Goal: Task Accomplishment & Management: Manage account settings

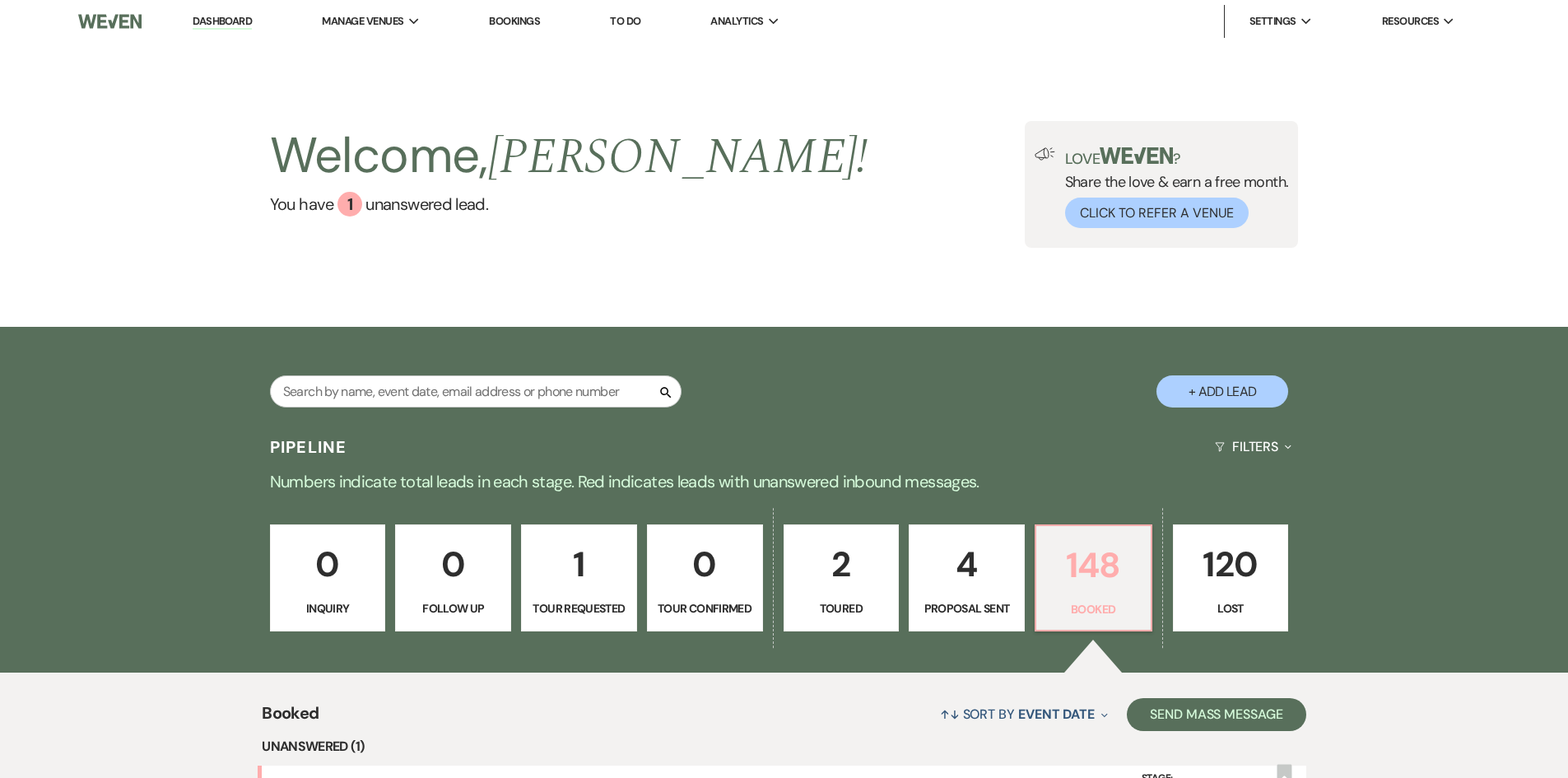
click at [1070, 572] on p "148" at bounding box center [1093, 566] width 95 height 55
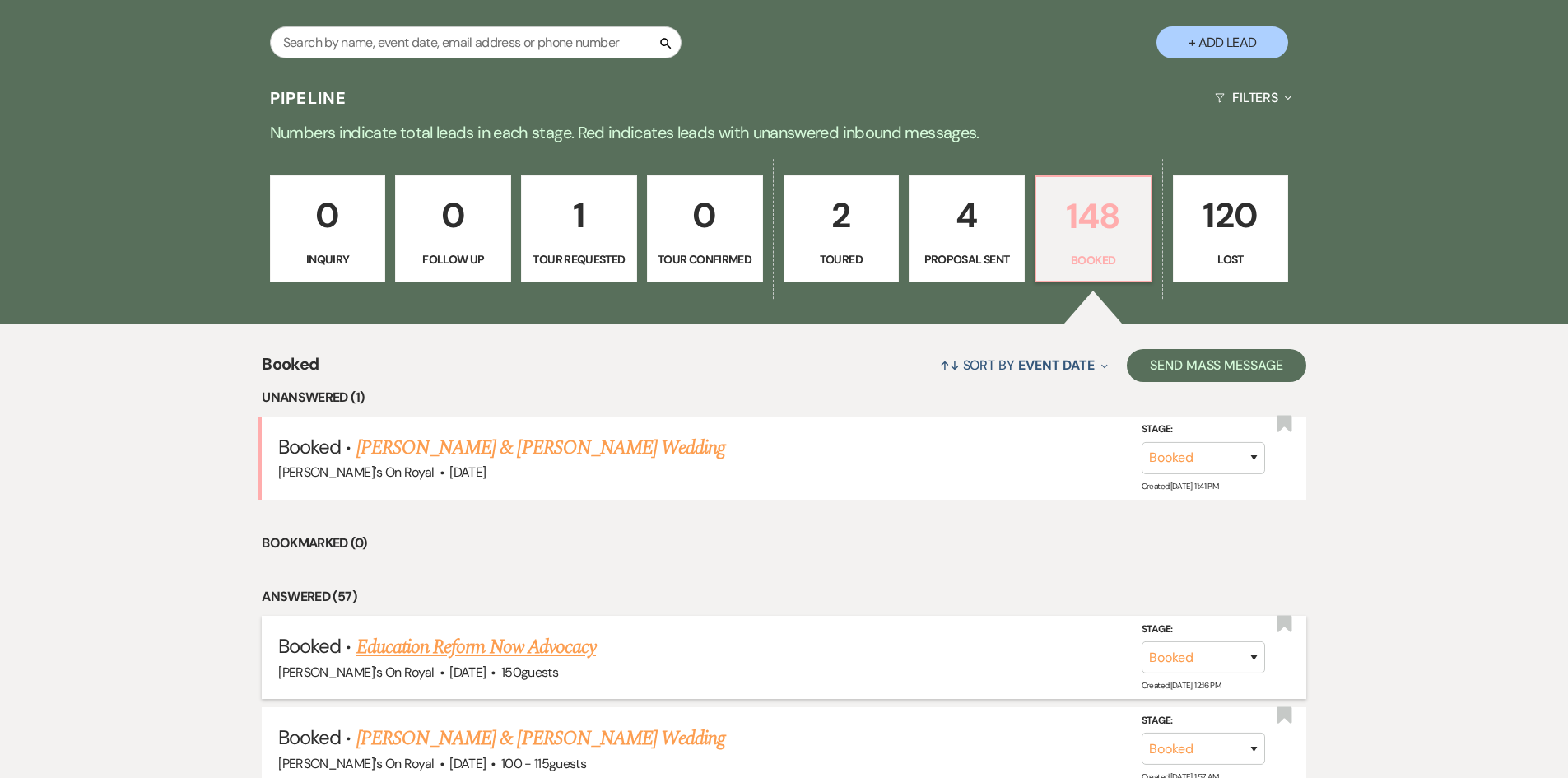
scroll to position [412, 0]
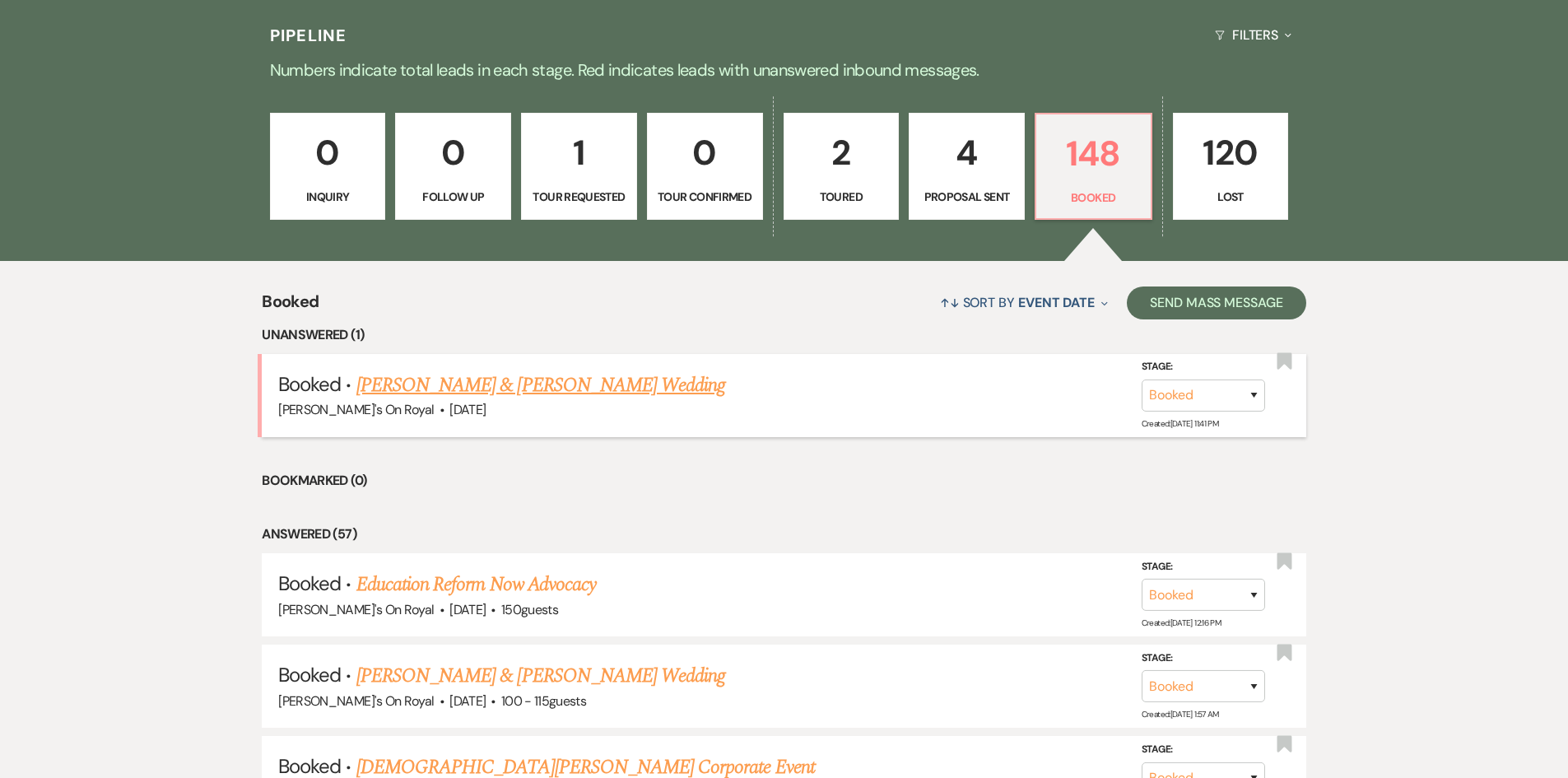
click at [650, 391] on link "[PERSON_NAME] & [PERSON_NAME] Wedding" at bounding box center [541, 386] width 369 height 29
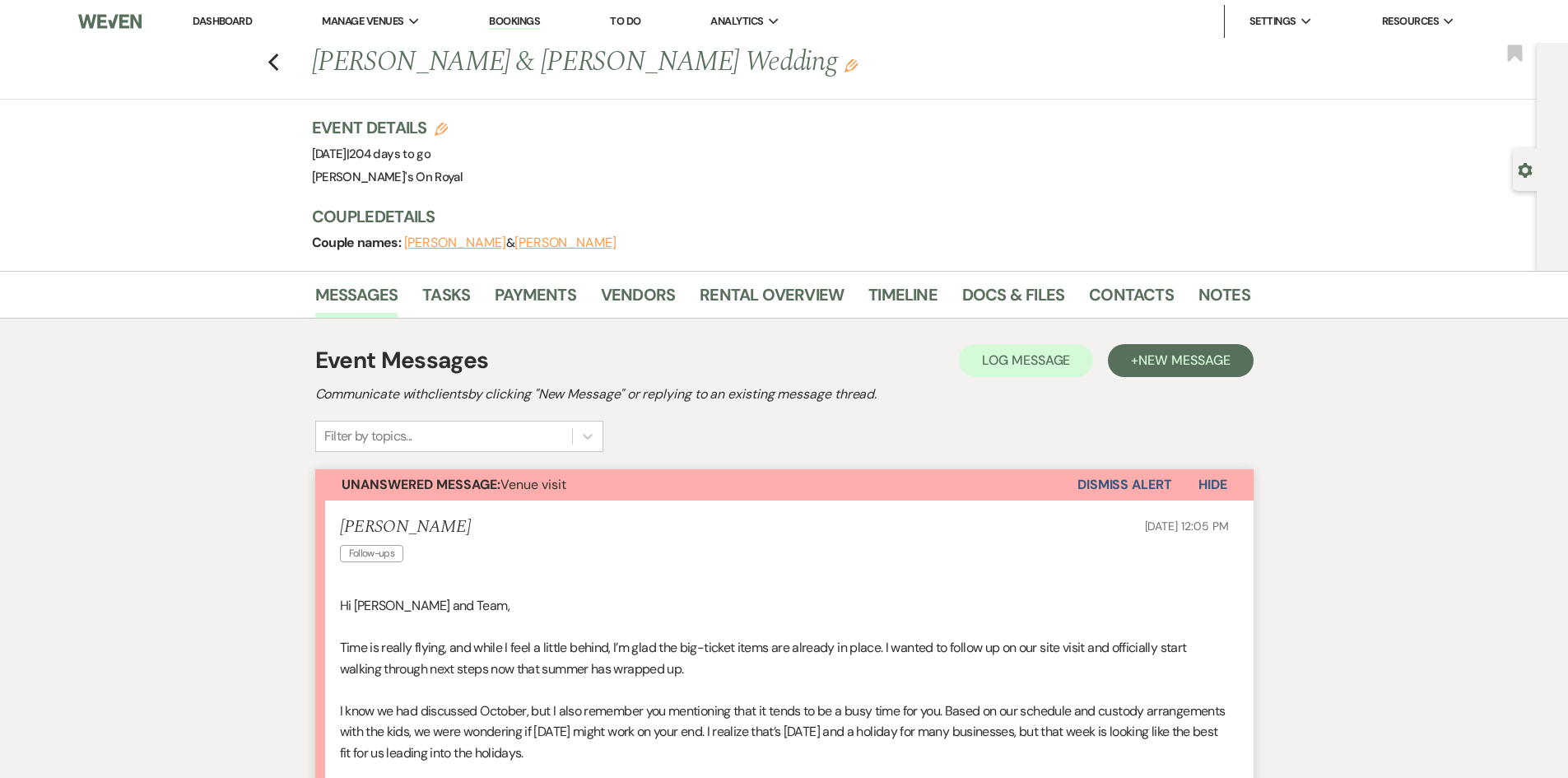
click at [283, 73] on div "Previous Joseph Deprizio & Rachel Baudhuin's Wedding Edit Bookmark" at bounding box center [764, 72] width 1545 height 57
click at [275, 65] on icon "Previous" at bounding box center [273, 62] width 12 height 20
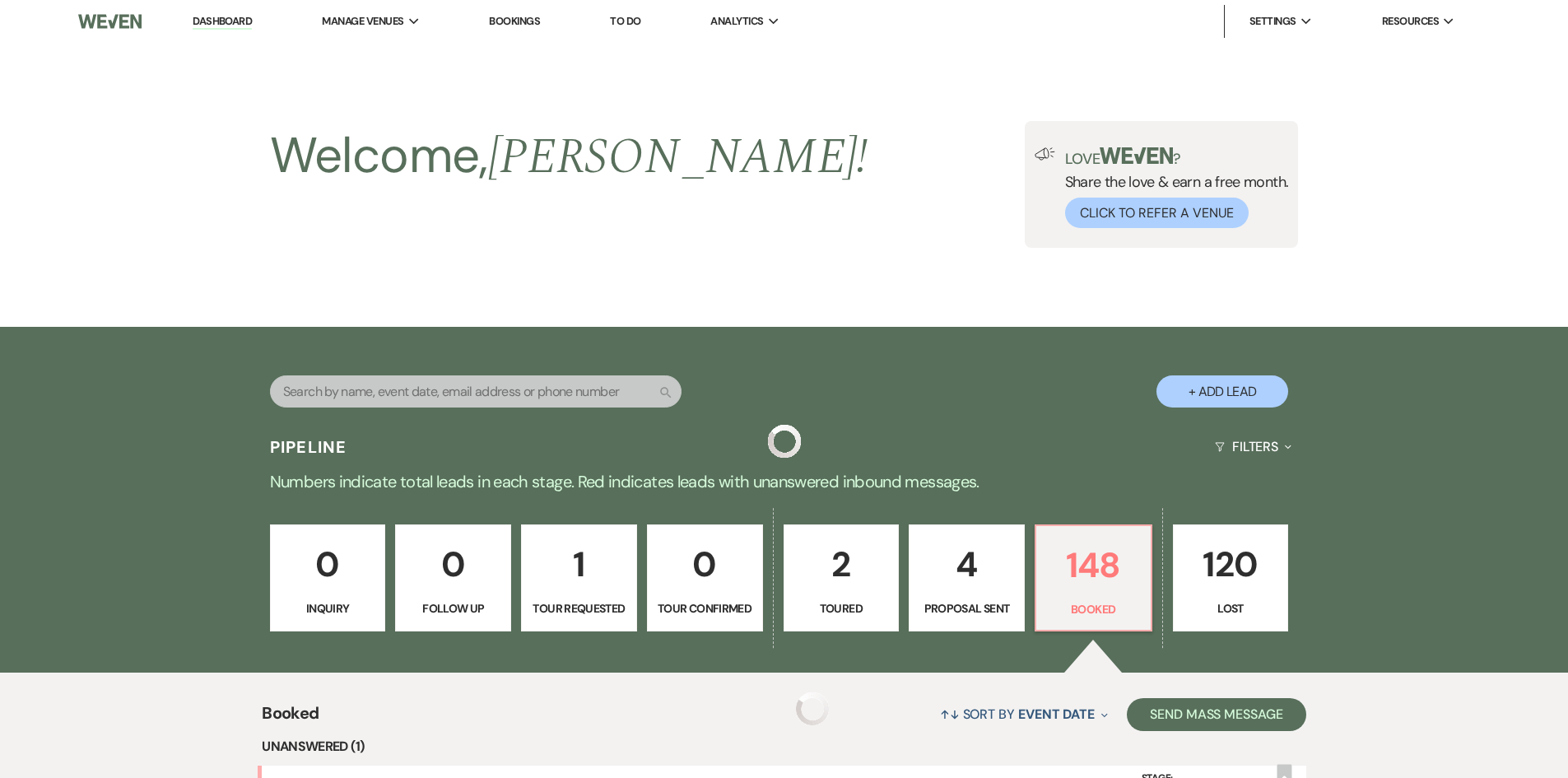
scroll to position [412, 0]
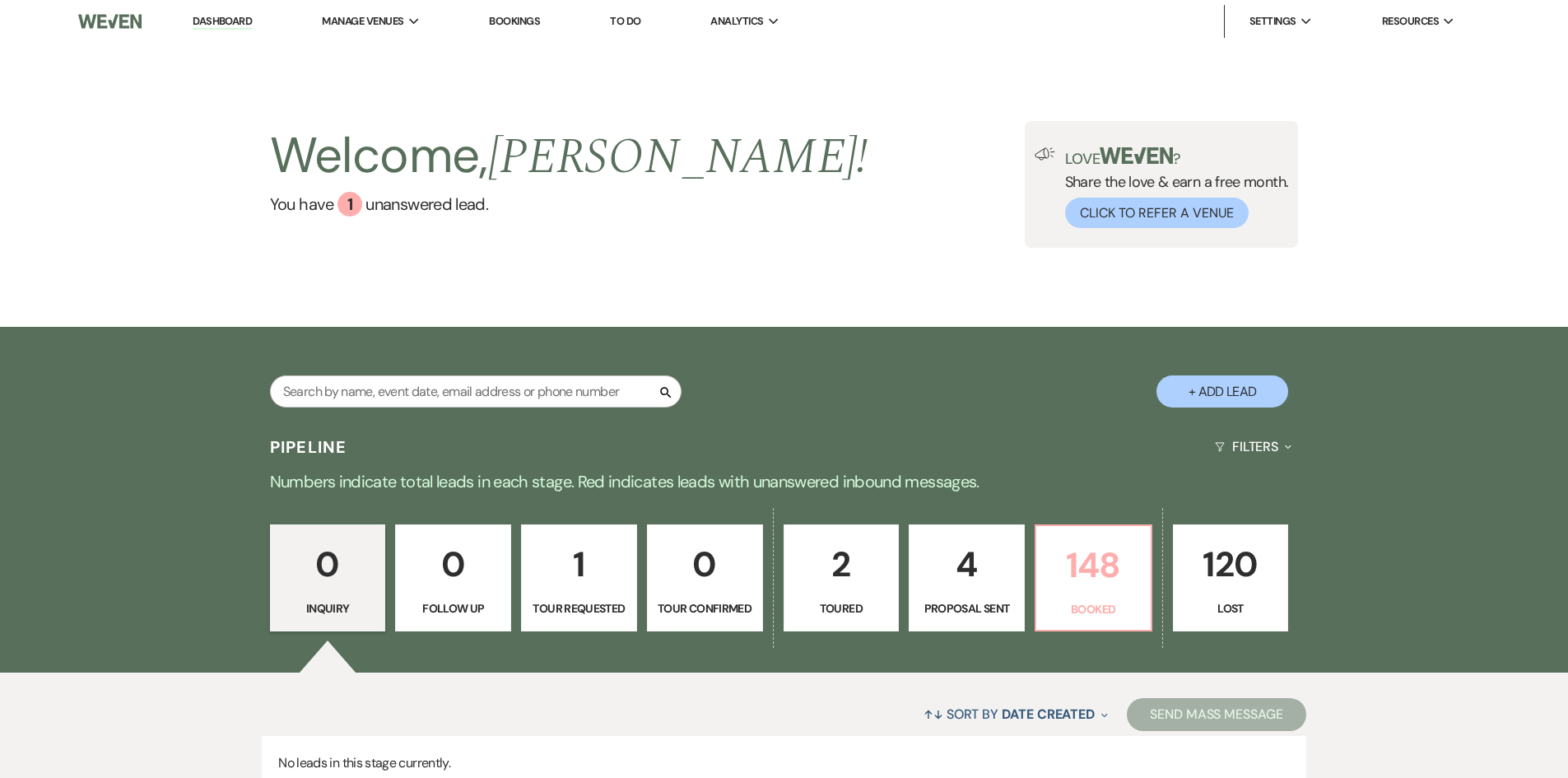
click at [1086, 591] on p "148" at bounding box center [1093, 566] width 95 height 55
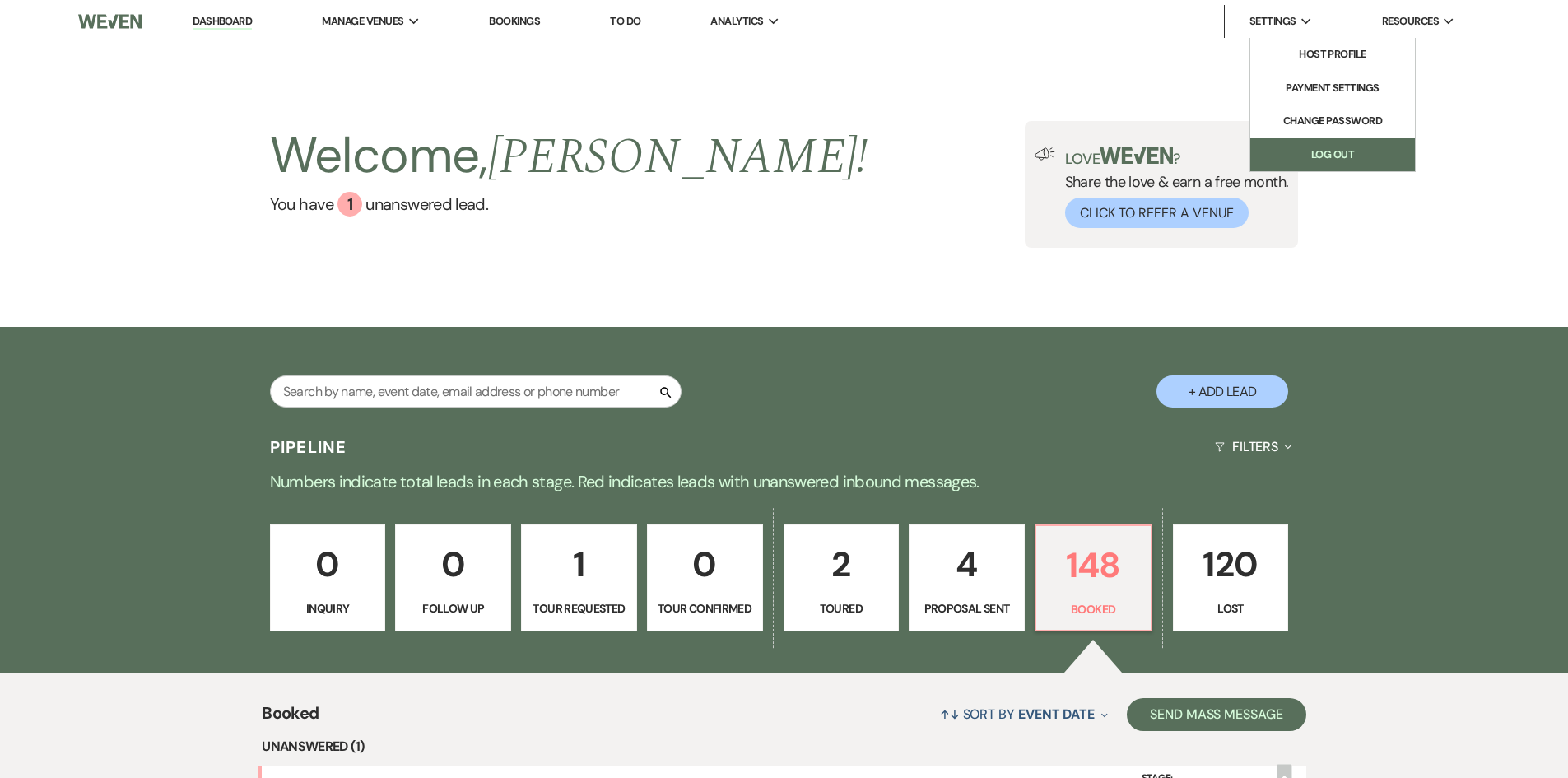
click at [1317, 155] on link "Log Out" at bounding box center [1332, 155] width 164 height 33
